Goal: Communication & Community: Participate in discussion

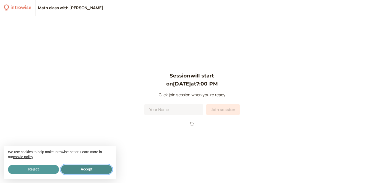
click at [102, 167] on button "Accept" at bounding box center [86, 169] width 51 height 9
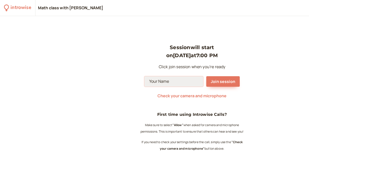
click at [181, 81] on input at bounding box center [173, 81] width 59 height 11
type input "[PERSON_NAME]"
click at [230, 79] on span "Join session" at bounding box center [223, 82] width 25 height 6
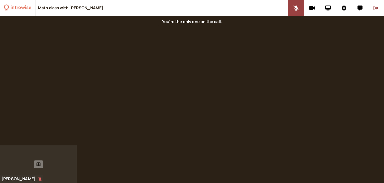
click at [51, 179] on div at bounding box center [38, 164] width 77 height 38
click at [50, 178] on div at bounding box center [38, 164] width 77 height 38
click at [294, 10] on icon at bounding box center [296, 8] width 6 height 5
click at [51, 178] on div at bounding box center [38, 164] width 77 height 38
click at [23, 160] on div at bounding box center [38, 164] width 77 height 38
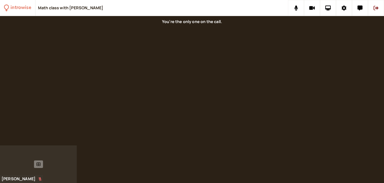
click at [23, 160] on div at bounding box center [38, 164] width 77 height 38
click at [297, 8] on icon at bounding box center [296, 8] width 4 height 5
click at [297, 8] on icon at bounding box center [296, 8] width 6 height 5
click at [296, 8] on icon at bounding box center [296, 8] width 6 height 5
click at [311, 7] on icon at bounding box center [312, 8] width 6 height 4
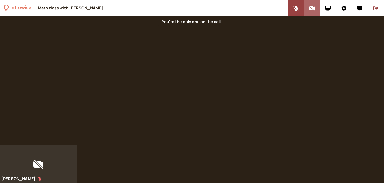
click at [313, 8] on icon at bounding box center [312, 8] width 6 height 5
click at [294, 6] on icon at bounding box center [296, 8] width 6 height 5
click at [344, 9] on icon at bounding box center [344, 8] width 5 height 5
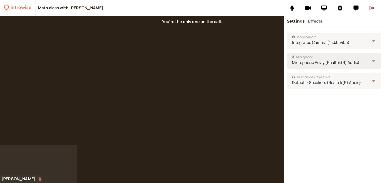
click at [375, 60] on select "Microphone Array (Realtek(R) Audio) Default - Microphone Array (Realtek(R) Audi…" at bounding box center [334, 61] width 94 height 16
click at [373, 60] on select "Microphone Array (Realtek(R) Audio) Default - Microphone Array (Realtek(R) Audi…" at bounding box center [334, 61] width 94 height 16
click at [339, 7] on icon at bounding box center [340, 8] width 5 height 5
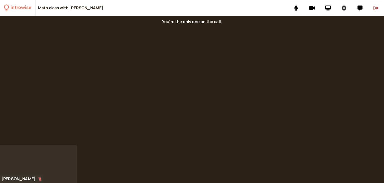
click at [346, 8] on icon at bounding box center [344, 8] width 5 height 5
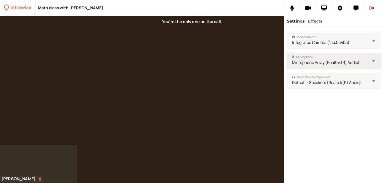
click at [374, 59] on select "Microphone Array (Realtek(R) Audio) Default - Microphone Array (Realtek(R) Audi…" at bounding box center [334, 61] width 94 height 16
click at [287, 53] on select "Microphone Array (Realtek(R) Audio) Default - Microphone Array (Realtek(R) Audi…" at bounding box center [334, 61] width 94 height 16
click at [362, 62] on select "Microphone Array (Realtek(R) Audio) Default - Microphone Array (Realtek(R) Audi…" at bounding box center [334, 61] width 94 height 16
click at [287, 53] on select "Microphone Array (Realtek(R) Audio) Default - Microphone Array (Realtek(R) Audi…" at bounding box center [334, 61] width 94 height 16
click at [345, 64] on select "Microphone Array (Realtek(R) Audio) Default - Microphone Array (Realtek(R) Audi…" at bounding box center [334, 61] width 94 height 16
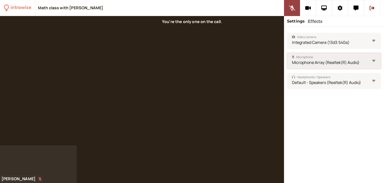
click at [287, 53] on select "Microphone Array (Realtek(R) Audio) Default - Microphone Array (Realtek(R) Audi…" at bounding box center [334, 61] width 94 height 16
click at [294, 7] on icon at bounding box center [292, 8] width 6 height 5
click at [323, 59] on select "Microphone Array (Realtek(R) Audio) Default - Microphone Array (Realtek(R) Audi…" at bounding box center [334, 61] width 94 height 16
click at [287, 53] on select "Microphone Array (Realtek(R) Audio) Default - Microphone Array (Realtek(R) Audi…" at bounding box center [334, 61] width 94 height 16
click at [331, 63] on select "Microphone Array (Realtek(R) Audio) Default - Microphone Array (Realtek(R) Audi…" at bounding box center [334, 61] width 94 height 16
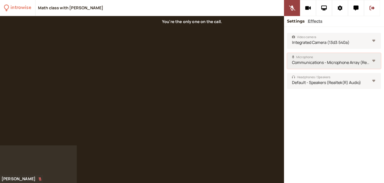
click at [287, 53] on select "Microphone Array (Realtek(R) Audio) Default - Microphone Array (Realtek(R) Audi…" at bounding box center [334, 61] width 94 height 16
click at [328, 62] on select "Microphone Array (Realtek(R) Audio) Default - Microphone Array (Realtek(R) Audi…" at bounding box center [334, 61] width 94 height 16
select select "76f0849c3a6d3797b36ae7c550d536b54543e89828c6bb5ca7c133ad3b1c1664"
click at [287, 53] on select "Microphone Array (Realtek(R) Audio) Default - Microphone Array (Realtek(R) Audi…" at bounding box center [334, 61] width 94 height 16
click at [290, 6] on icon at bounding box center [292, 8] width 6 height 5
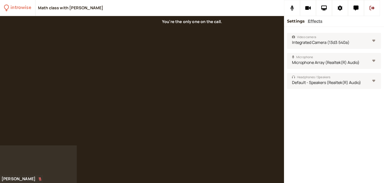
click at [290, 7] on button at bounding box center [292, 8] width 16 height 16
click at [291, 7] on icon at bounding box center [292, 8] width 6 height 5
click at [290, 6] on icon at bounding box center [292, 8] width 6 height 5
click at [294, 8] on button at bounding box center [292, 8] width 16 height 16
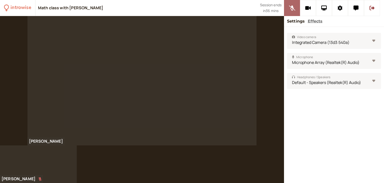
click at [290, 6] on icon at bounding box center [292, 8] width 6 height 5
click at [294, 7] on icon at bounding box center [292, 8] width 6 height 5
click at [371, 61] on select "Microphone Array (Realtek(R) Audio) Default - Microphone Array (Realtek(R) Audi…" at bounding box center [334, 61] width 94 height 16
select select "default"
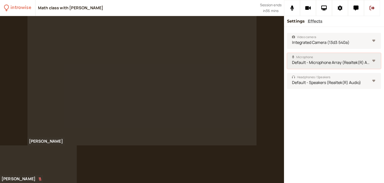
click at [287, 53] on select "Microphone Array (Realtek(R) Audio) Default - Microphone Array (Realtek(R) Audi…" at bounding box center [334, 61] width 94 height 16
click at [356, 6] on icon at bounding box center [356, 8] width 5 height 5
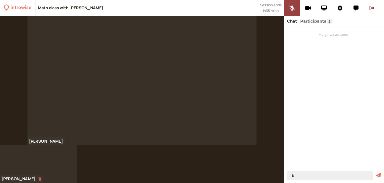
type input "E"
type input "У нас"
click at [49, 178] on div at bounding box center [38, 164] width 77 height 38
click at [50, 177] on div at bounding box center [38, 164] width 77 height 38
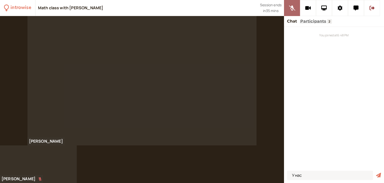
click at [291, 6] on icon at bounding box center [292, 8] width 6 height 5
click at [339, 7] on icon at bounding box center [340, 8] width 5 height 5
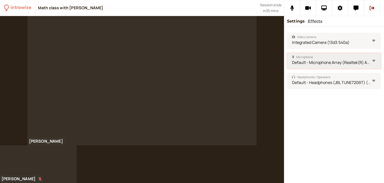
click at [373, 61] on select "Microphone Array (Realtek(R) Audio) Default - Microphone Array (Realtek(R) Audi…" at bounding box center [334, 61] width 94 height 16
select select "communications"
click at [287, 53] on select "Microphone Array (Realtek(R) Audio) Default - Microphone Array (Realtek(R) Audi…" at bounding box center [334, 61] width 94 height 16
